Goal: Task Accomplishment & Management: Use online tool/utility

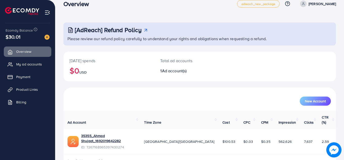
scroll to position [14, 0]
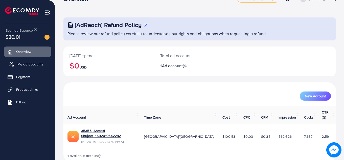
click at [30, 65] on span "My ad accounts" at bounding box center [30, 64] width 26 height 5
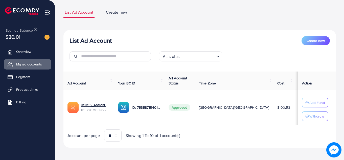
scroll to position [32, 0]
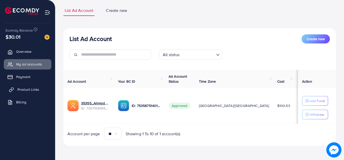
click at [25, 88] on span "Product Links" at bounding box center [28, 89] width 22 height 5
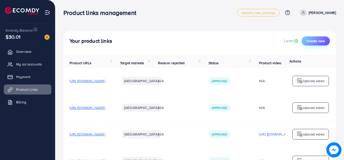
click at [314, 39] on span "Create new" at bounding box center [315, 40] width 18 height 5
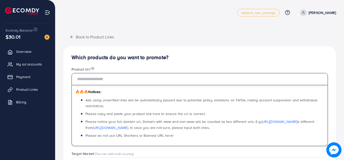
click at [172, 80] on input "text" at bounding box center [199, 79] width 256 height 12
click at [119, 79] on input "text" at bounding box center [199, 79] width 256 height 12
paste input "**********"
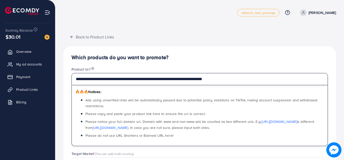
type input "**********"
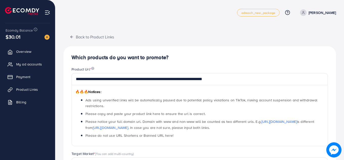
click at [213, 52] on div "**********" at bounding box center [199, 161] width 272 height 230
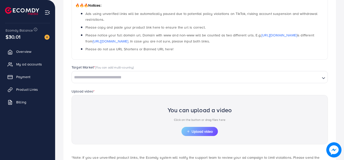
scroll to position [101, 0]
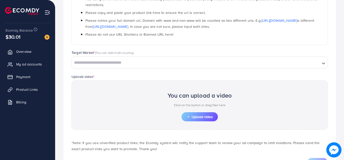
click at [166, 61] on input "Search for option" at bounding box center [195, 63] width 247 height 8
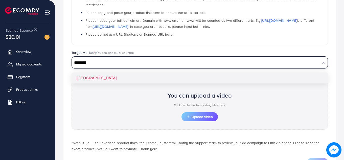
type input "********"
click at [150, 73] on div "Target Market * (You can add multi-country) Loading... Pakistan" at bounding box center [199, 61] width 264 height 23
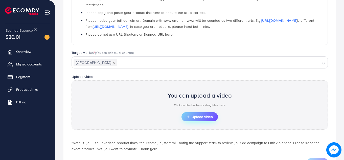
click at [196, 115] on span "Upload video" at bounding box center [199, 117] width 26 height 4
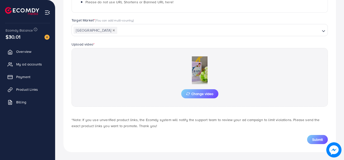
scroll to position [134, 0]
click at [321, 138] on span "Submit" at bounding box center [317, 139] width 11 height 5
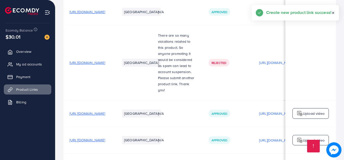
scroll to position [348, 0]
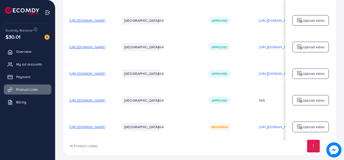
click at [102, 71] on span "[URL][DOMAIN_NAME]" at bounding box center [87, 73] width 36 height 5
click at [105, 44] on span "[URL][DOMAIN_NAME]" at bounding box center [87, 46] width 36 height 5
click at [105, 71] on span "[URL][DOMAIN_NAME]" at bounding box center [87, 73] width 36 height 5
click at [105, 18] on span "[URL][DOMAIN_NAME]" at bounding box center [87, 20] width 36 height 5
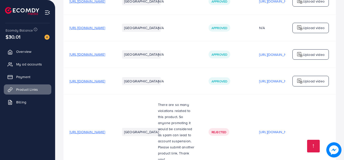
scroll to position [348, 0]
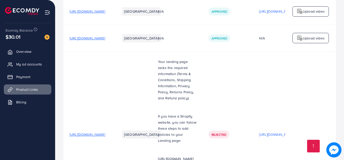
scroll to position [401, 0]
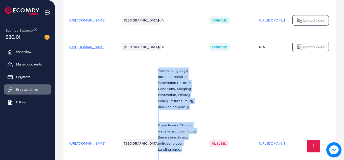
drag, startPoint x: 192, startPoint y: 41, endPoint x: 224, endPoint y: 151, distance: 114.5
click at [196, 151] on div "Your landing page lacks the required information (Terms & Conditions, Shipping …" at bounding box center [177, 142] width 38 height 151
click at [196, 152] on p at bounding box center [177, 155] width 38 height 6
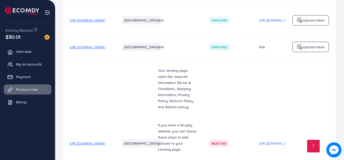
scroll to position [427, 0]
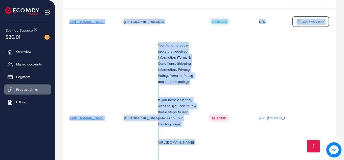
drag, startPoint x: 186, startPoint y: 137, endPoint x: 224, endPoint y: 135, distance: 38.2
click at [202, 135] on td "Your landing page lacks the required information (Terms & Conditions, Shipping …" at bounding box center [177, 118] width 50 height 166
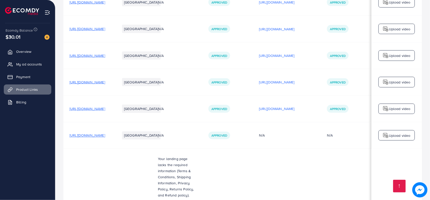
scroll to position [387, 0]
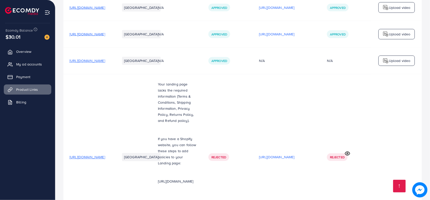
scroll to position [167, 0]
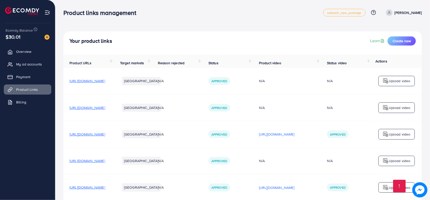
scroll to position [387, 0]
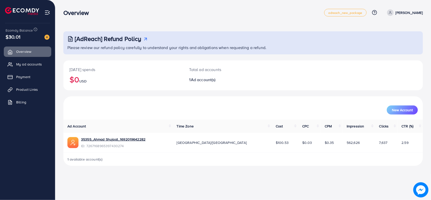
click at [270, 178] on div "Overview adreach_new_package Help Center Contact Support Plans and Pricing Term…" at bounding box center [215, 100] width 431 height 200
click at [29, 90] on span "Product Links" at bounding box center [28, 89] width 22 height 5
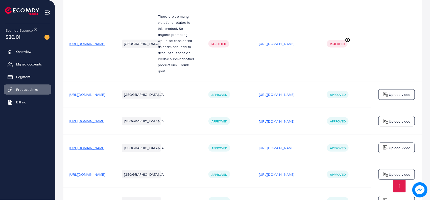
scroll to position [387, 0]
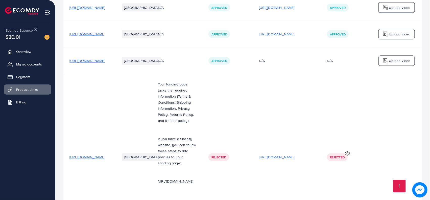
drag, startPoint x: 187, startPoint y: 121, endPoint x: 245, endPoint y: 129, distance: 58.5
click at [202, 129] on td "Your landing page lacks the required information (Terms & Conditions, Shipping …" at bounding box center [177, 157] width 50 height 166
copy p "[URL][DOMAIN_NAME]"
click at [152, 84] on td "[GEOGRAPHIC_DATA]" at bounding box center [133, 157] width 38 height 166
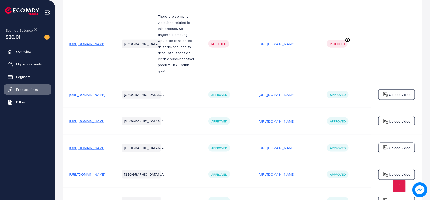
scroll to position [347, 0]
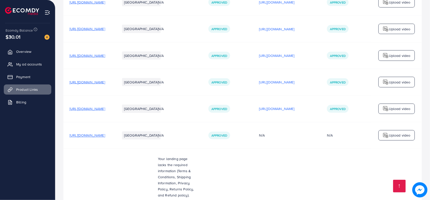
scroll to position [387, 0]
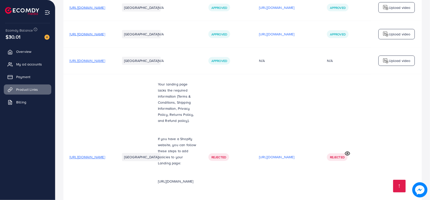
click at [105, 154] on span "[URL][DOMAIN_NAME]" at bounding box center [87, 156] width 36 height 5
click at [229, 153] on div "Rejected" at bounding box center [218, 157] width 21 height 8
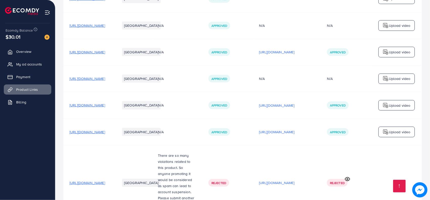
scroll to position [0, 0]
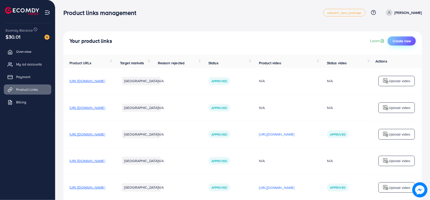
click at [404, 39] on span "Create new" at bounding box center [401, 40] width 18 height 5
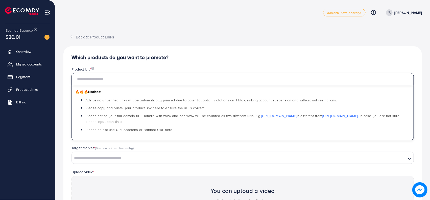
click at [149, 77] on input "text" at bounding box center [242, 79] width 342 height 12
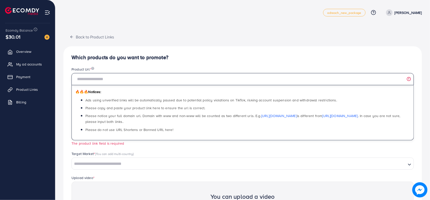
paste input "**********"
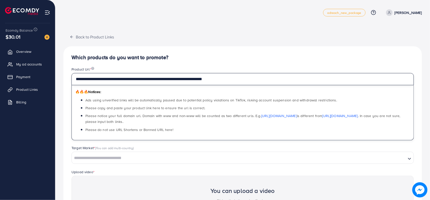
type input "**********"
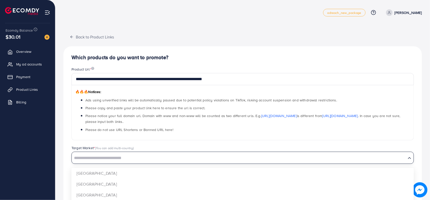
click at [112, 160] on input "Search for option" at bounding box center [238, 158] width 333 height 8
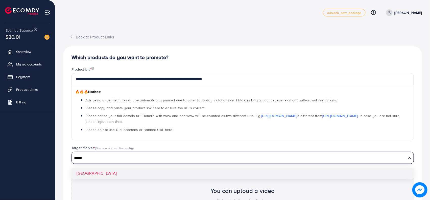
type input "*****"
click at [122, 174] on div "**********" at bounding box center [242, 155] width 358 height 218
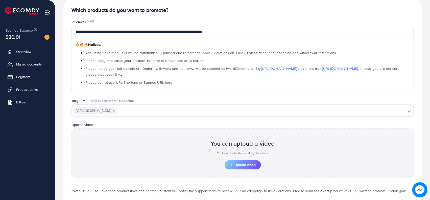
scroll to position [73, 0]
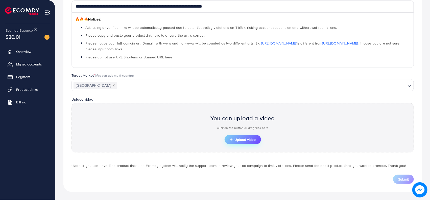
click at [230, 139] on line "button" at bounding box center [231, 139] width 2 height 0
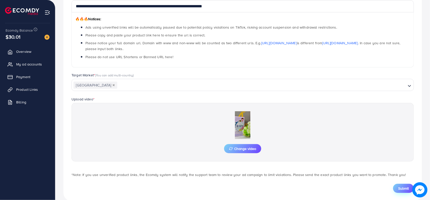
click at [399, 187] on span "Submit" at bounding box center [403, 188] width 11 height 5
click at [407, 188] on span "Submit" at bounding box center [403, 188] width 11 height 5
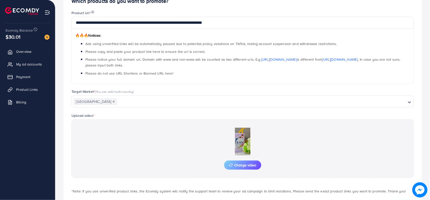
scroll to position [82, 0]
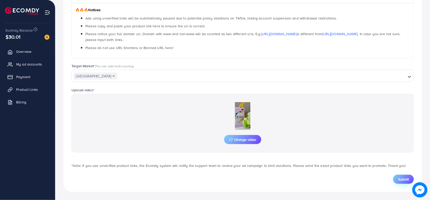
click at [405, 177] on span "Submit" at bounding box center [403, 178] width 11 height 5
click at [404, 177] on span "Submit" at bounding box center [403, 178] width 11 height 5
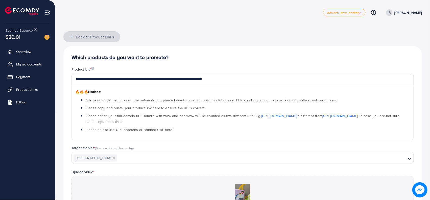
click at [85, 40] on button "Back to Product Links" at bounding box center [91, 36] width 57 height 11
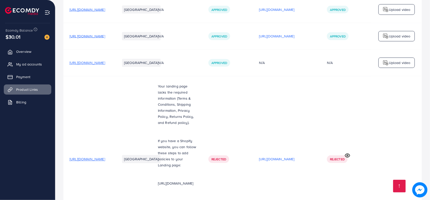
scroll to position [387, 0]
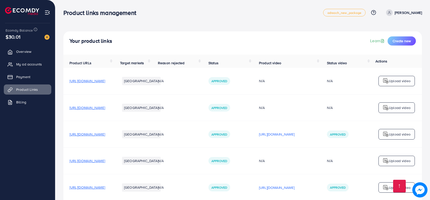
scroll to position [324, 0]
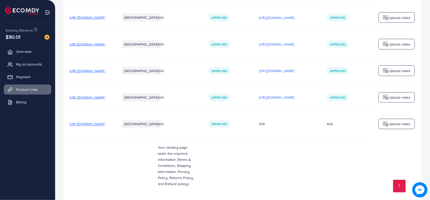
click at [105, 121] on span "[URL][DOMAIN_NAME]" at bounding box center [87, 123] width 36 height 5
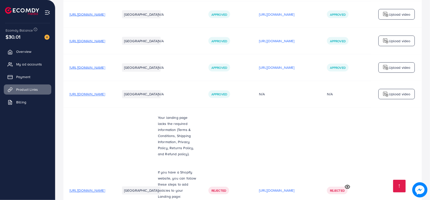
scroll to position [387, 0]
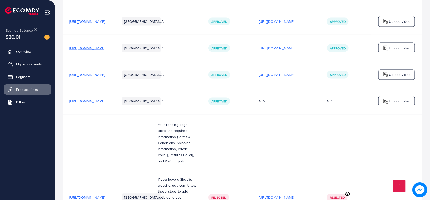
scroll to position [387, 0]
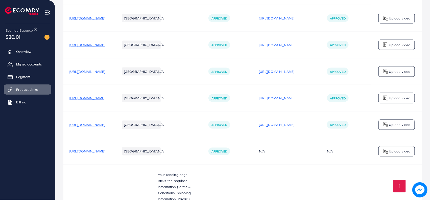
scroll to position [387, 0]
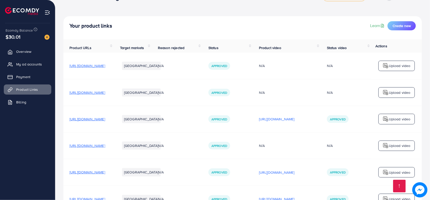
scroll to position [387, 0]
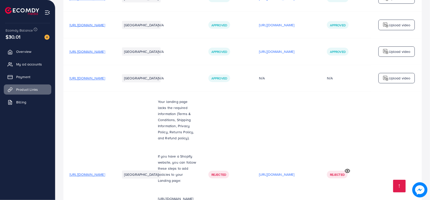
scroll to position [387, 0]
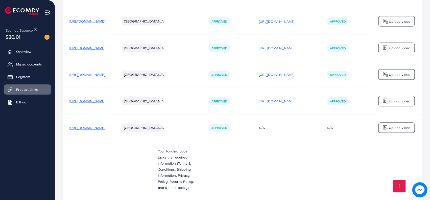
scroll to position [387, 0]
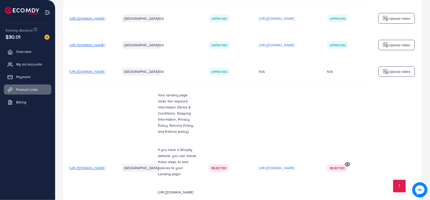
scroll to position [387, 0]
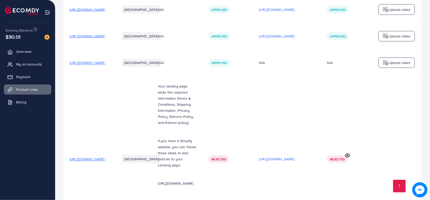
scroll to position [387, 0]
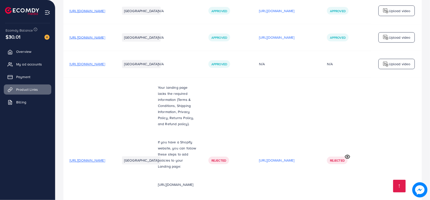
scroll to position [387, 0]
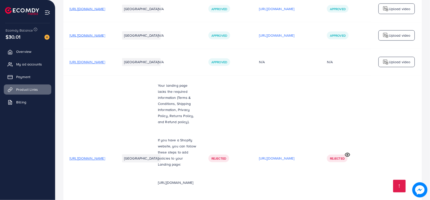
scroll to position [387, 0]
